Goal: Task Accomplishment & Management: Manage account settings

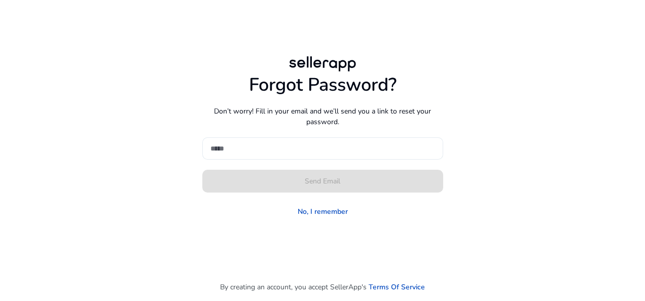
click at [299, 153] on input at bounding box center [322, 148] width 225 height 11
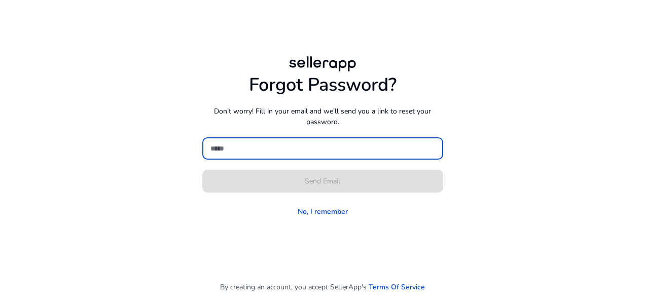
type input "**********"
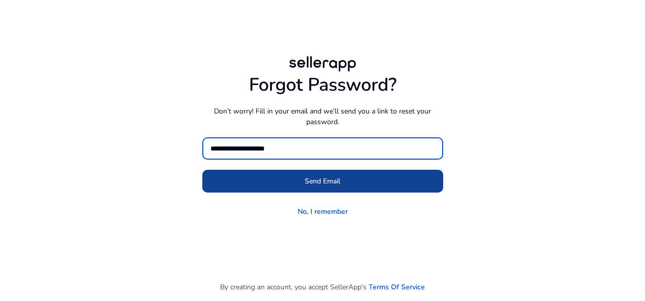
click at [311, 177] on span "Send Email" at bounding box center [322, 181] width 35 height 11
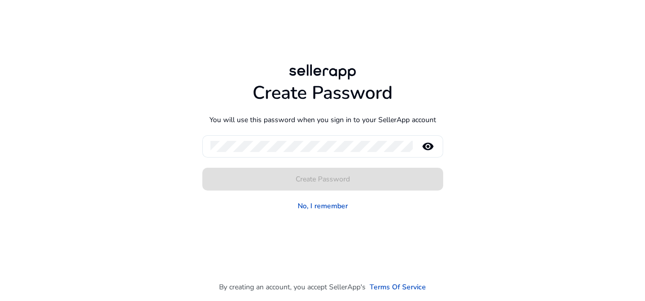
click at [321, 137] on div at bounding box center [311, 146] width 202 height 22
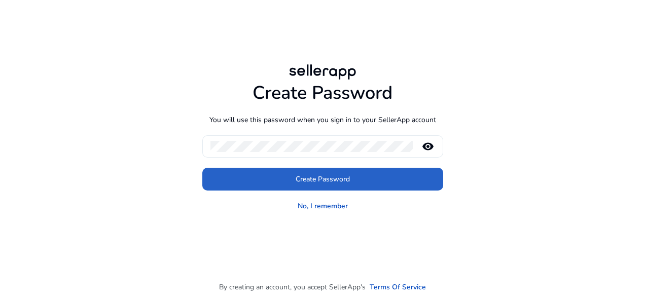
click at [202, 168] on button "Create Password" at bounding box center [322, 179] width 241 height 23
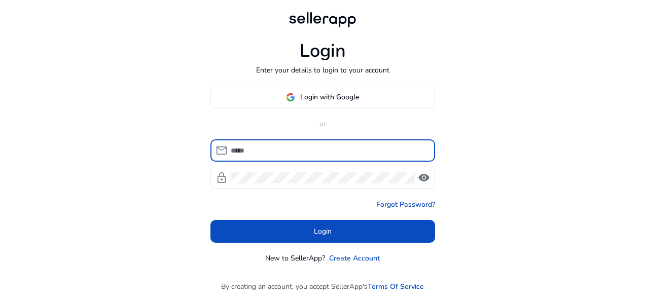
click at [314, 151] on input at bounding box center [329, 150] width 196 height 11
type input "**********"
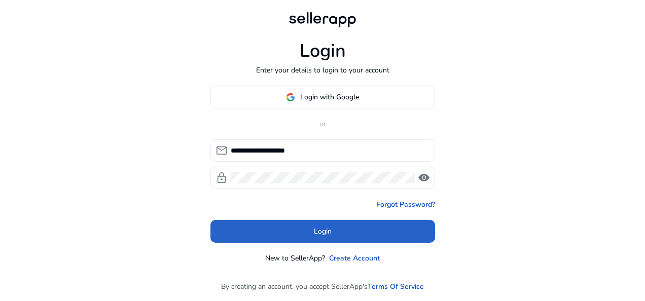
click button "Login" at bounding box center [322, 231] width 225 height 23
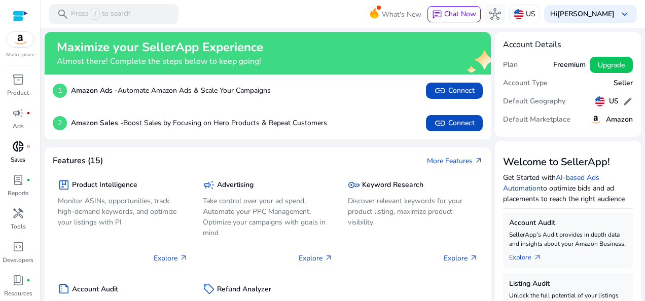
click at [15, 150] on span "donut_small" at bounding box center [18, 146] width 12 height 12
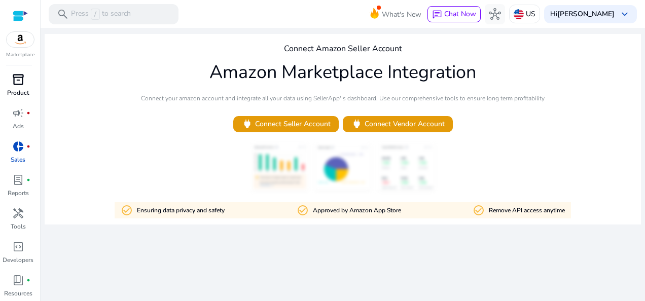
click at [15, 80] on span "inventory_2" at bounding box center [18, 79] width 12 height 12
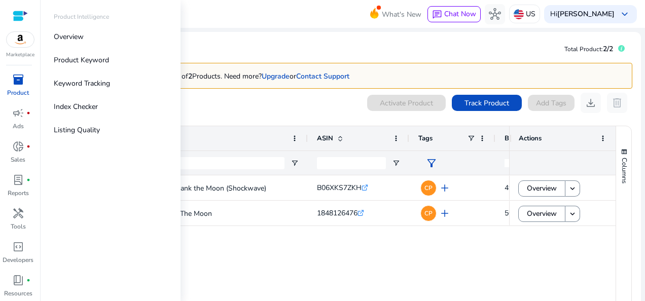
click at [23, 41] on img at bounding box center [20, 39] width 27 height 15
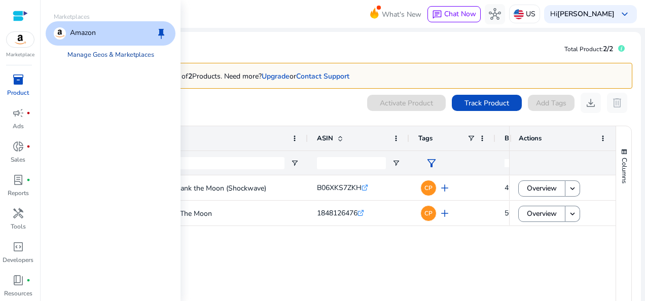
click at [123, 56] on link "Manage Geos & Marketplaces" at bounding box center [110, 55] width 103 height 18
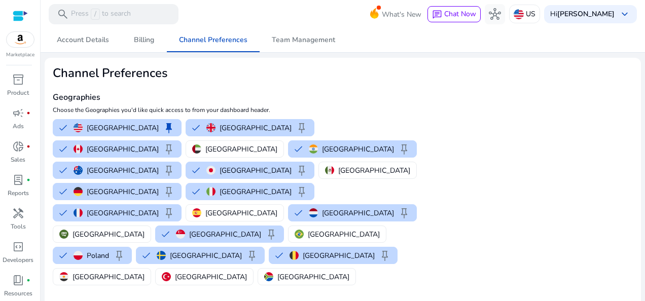
click at [332, 78] on h2 "Channel Preferences" at bounding box center [246, 73] width 387 height 15
